Goal: Obtain resource: Download file/media

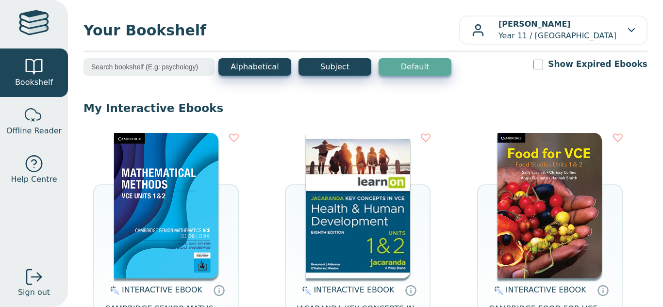
click at [318, 189] on img at bounding box center [358, 206] width 104 height 146
click at [381, 160] on img at bounding box center [358, 206] width 104 height 146
